Goal: Book appointment/travel/reservation

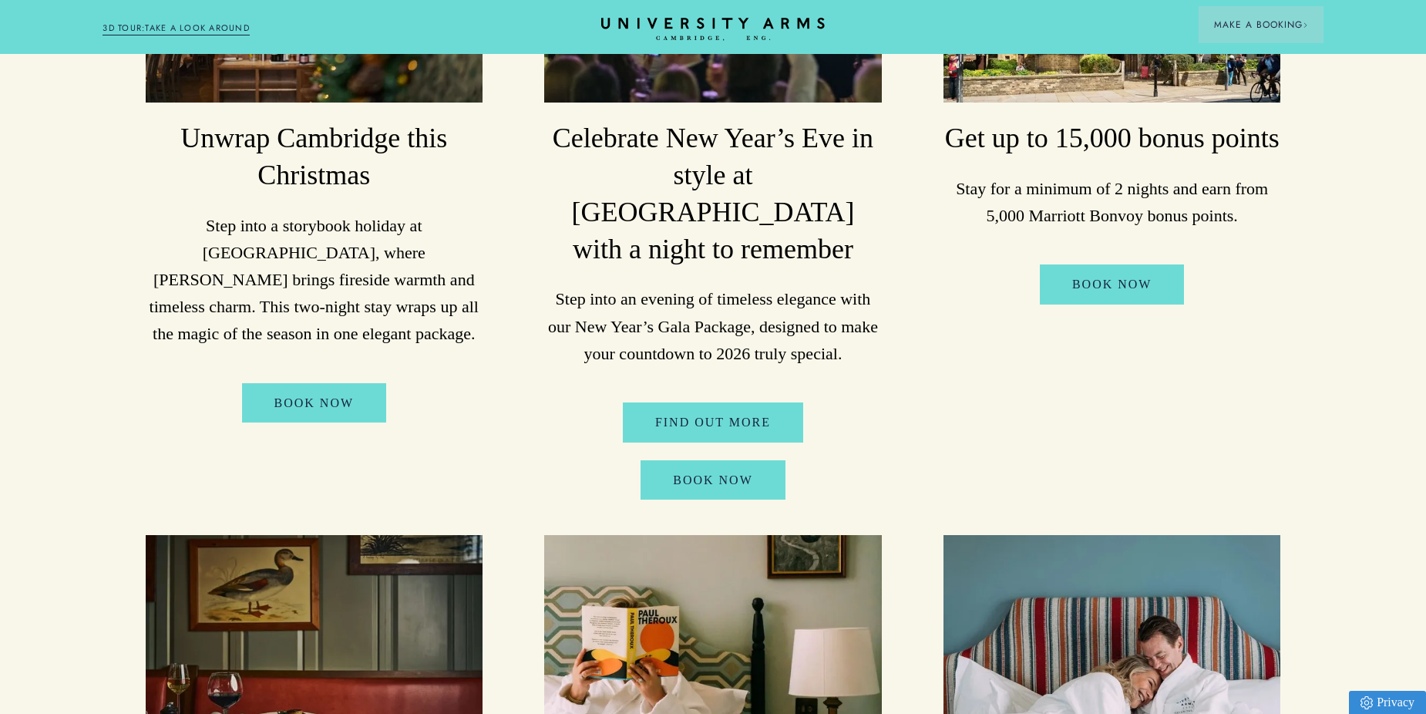
scroll to position [231, 0]
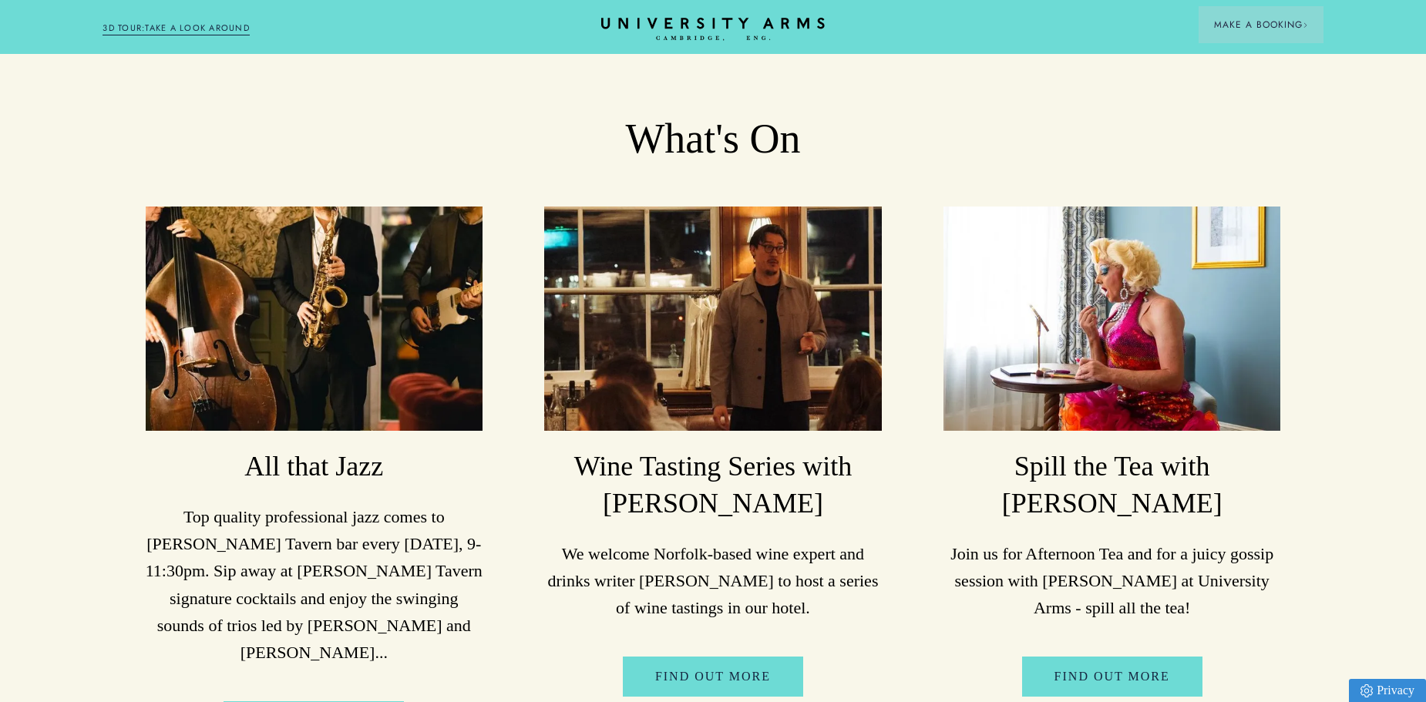
scroll to position [3006, 0]
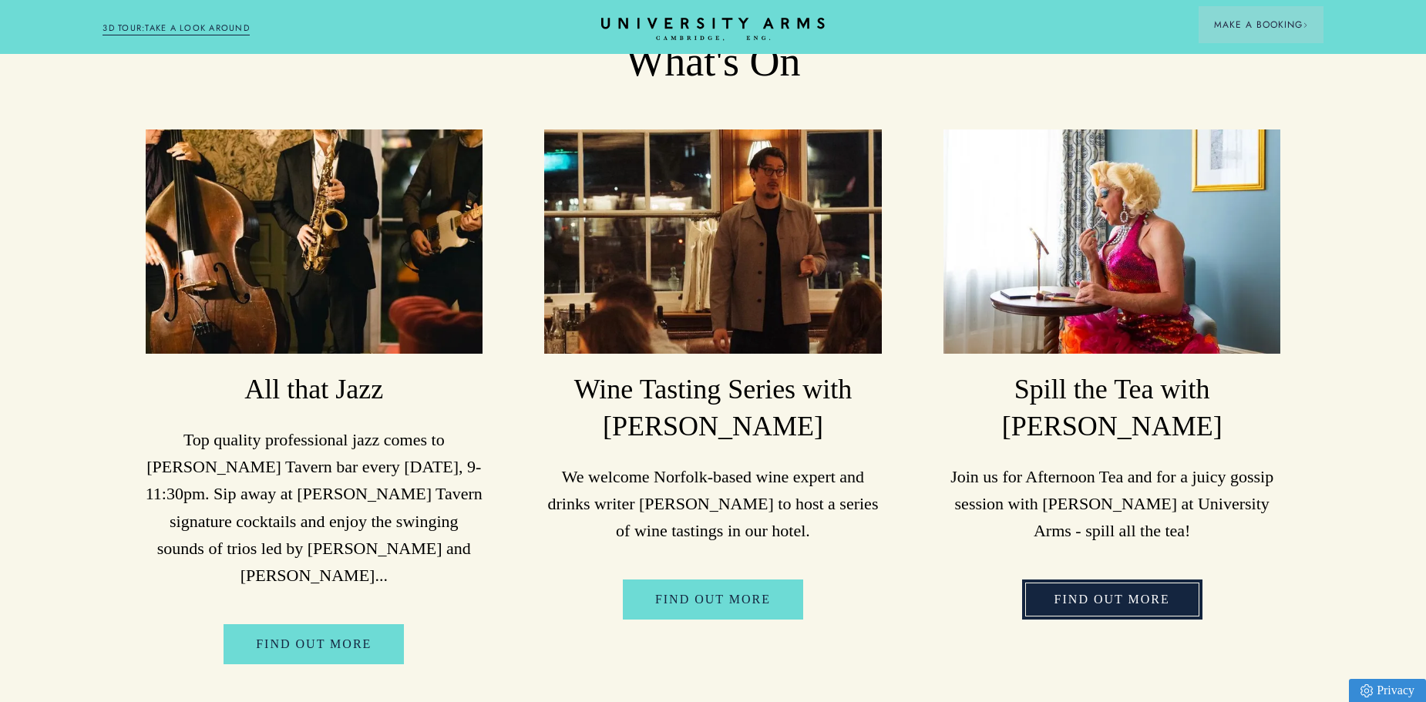
click at [1111, 613] on link "FIND OUT MORE" at bounding box center [1112, 600] width 180 height 40
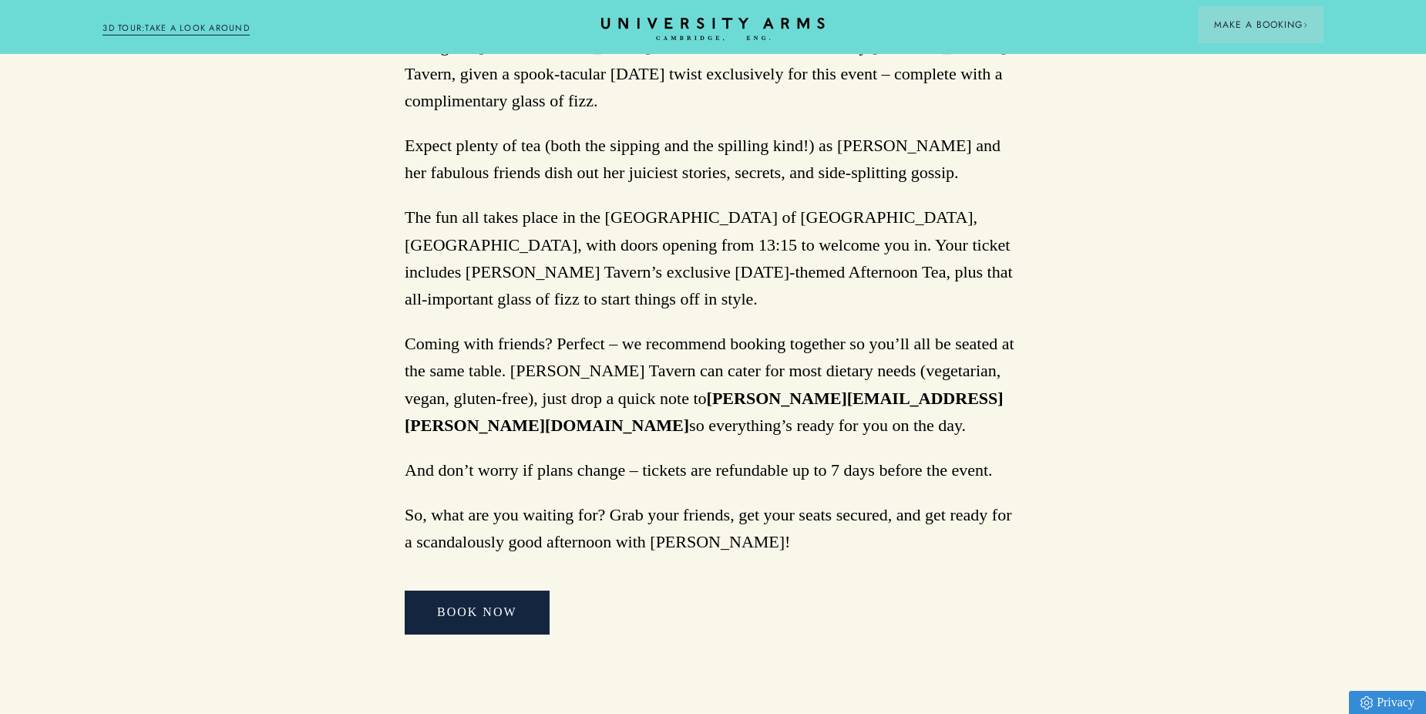
scroll to position [1156, 0]
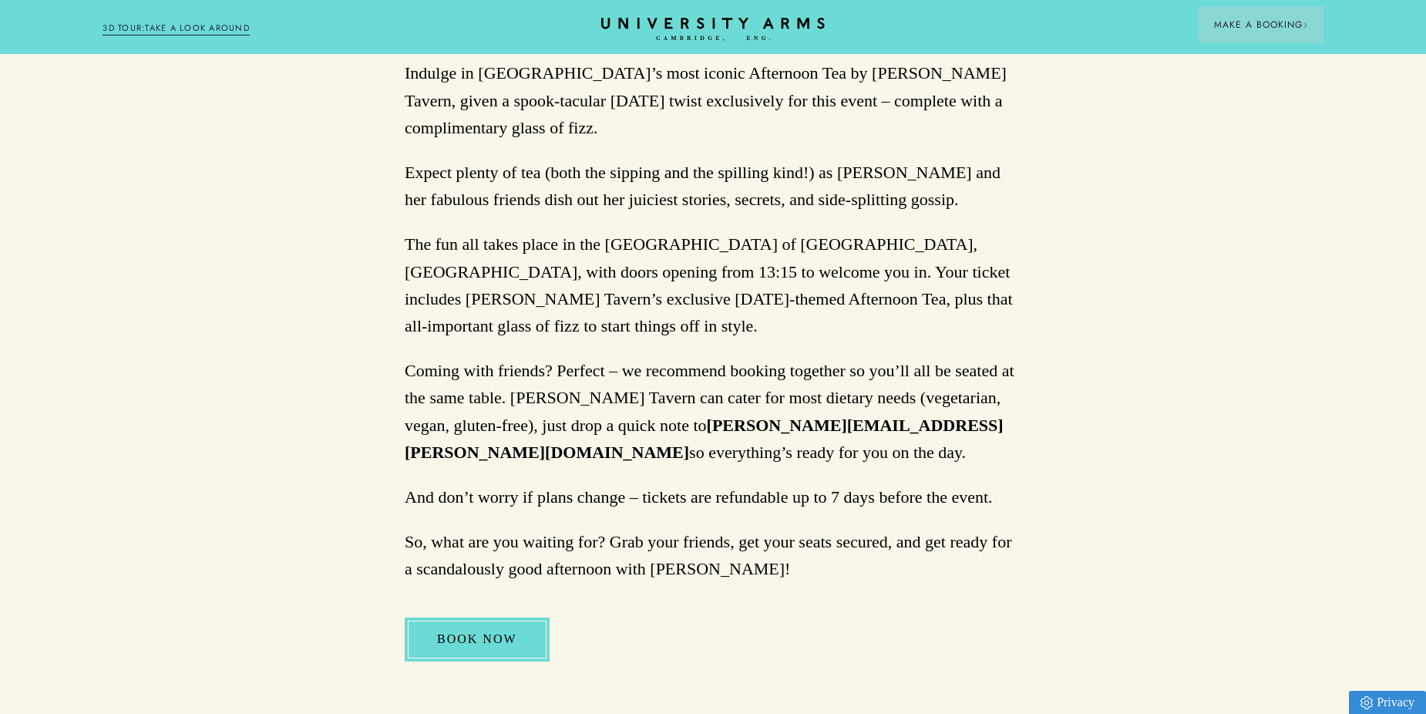
click at [482, 617] on link "BOOK NOW" at bounding box center [477, 638] width 145 height 43
